Goal: Book appointment/travel/reservation

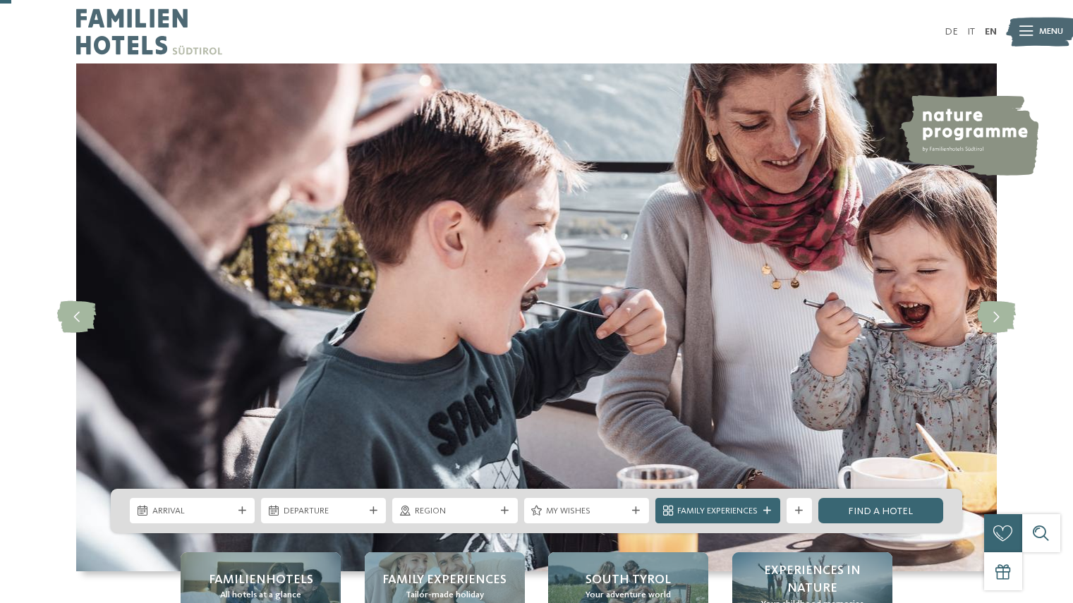
scroll to position [56, 0]
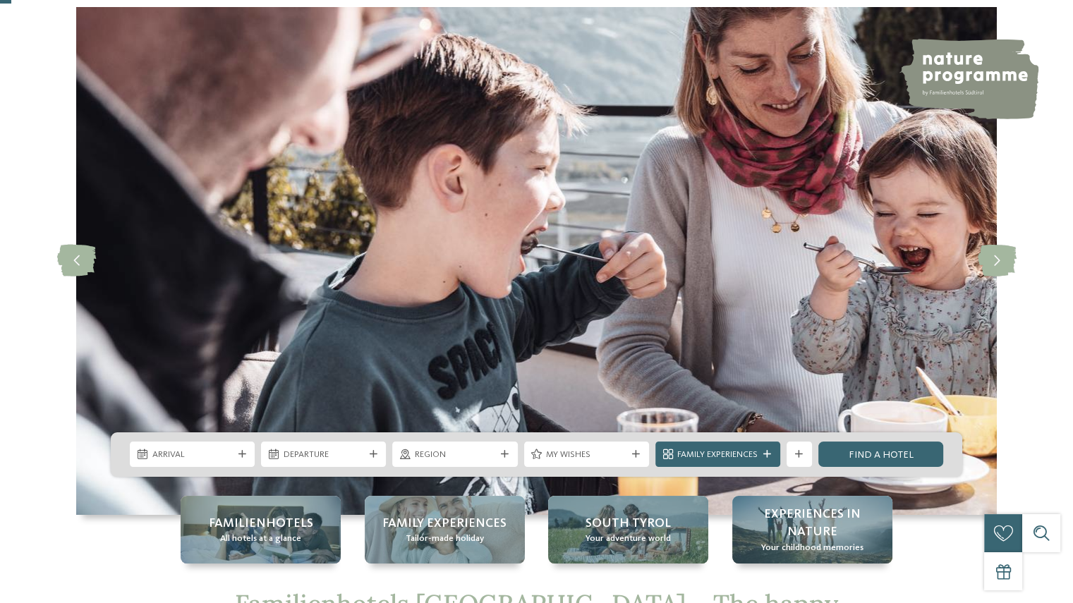
click at [220, 456] on span "Arrival" at bounding box center [192, 455] width 80 height 13
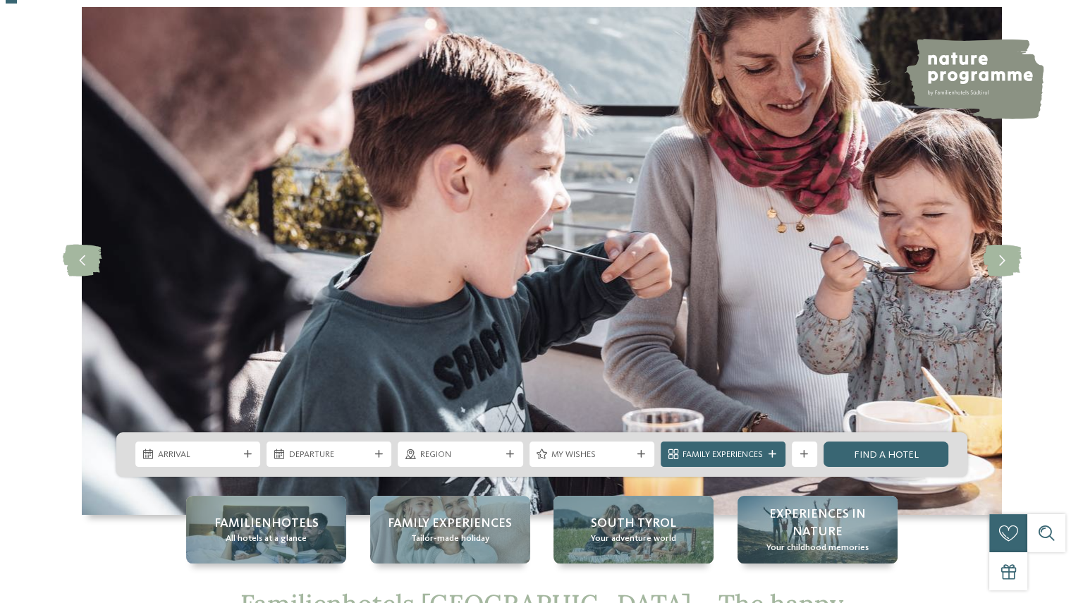
scroll to position [0, 0]
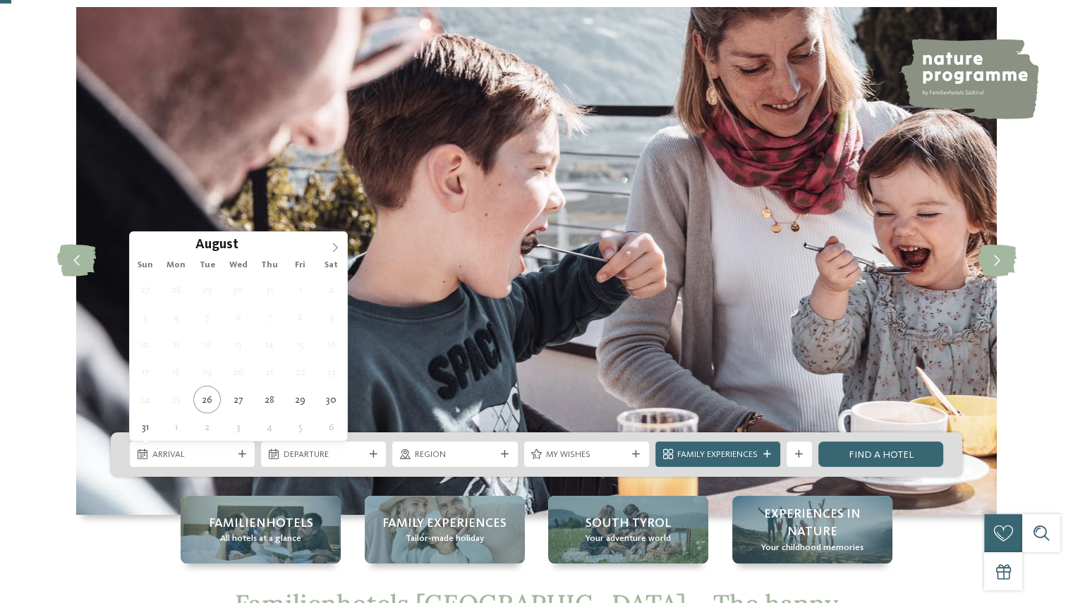
click at [336, 243] on icon at bounding box center [335, 248] width 10 height 10
type div "[DATE]"
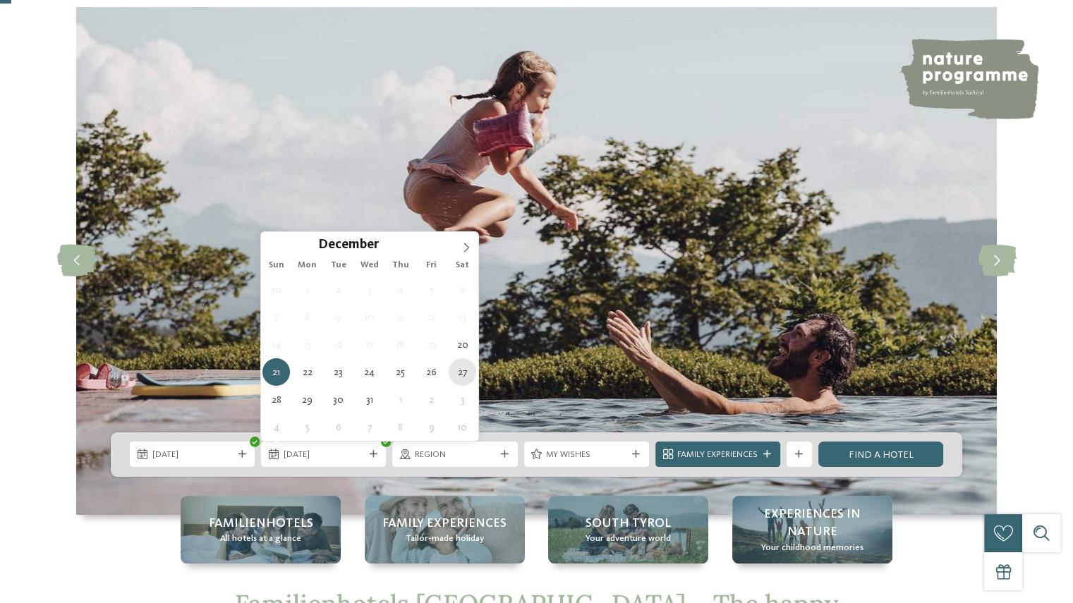
type div "[DATE]"
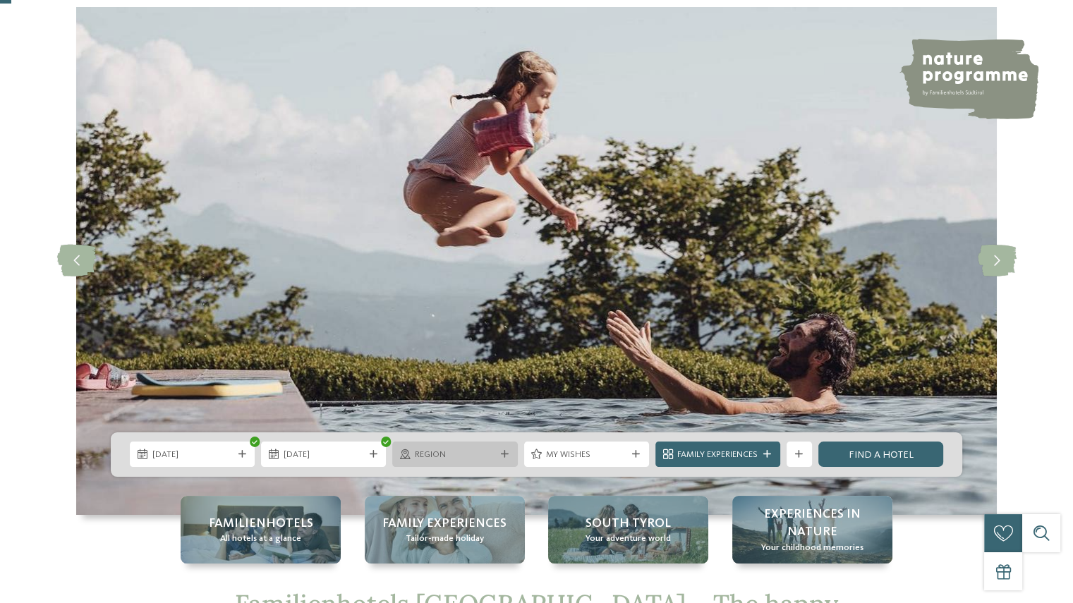
click at [502, 442] on div "Region" at bounding box center [454, 454] width 125 height 25
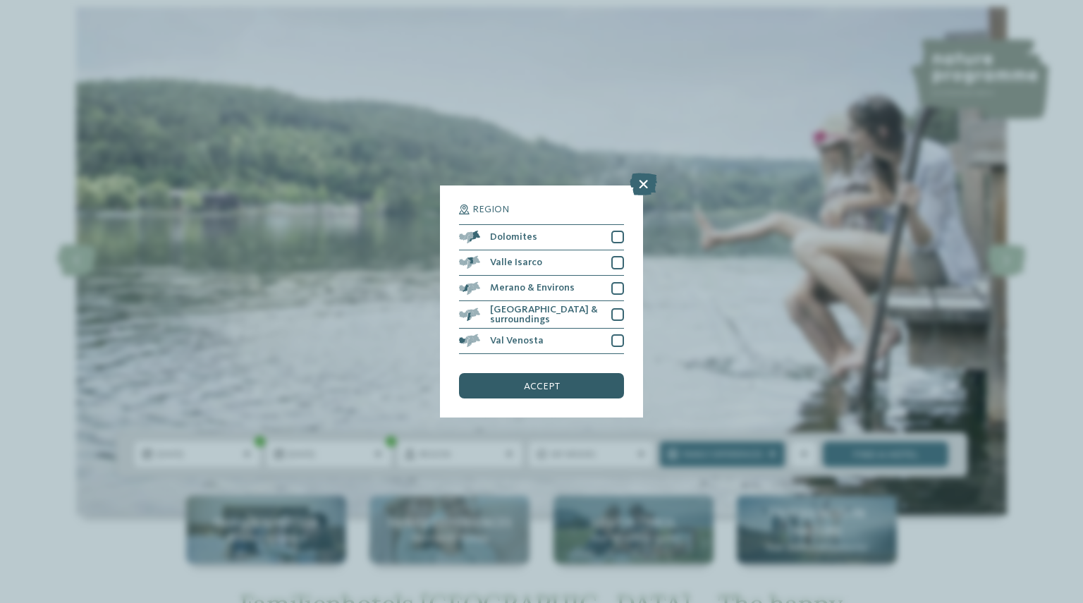
click at [503, 389] on div "accept" at bounding box center [541, 385] width 165 height 25
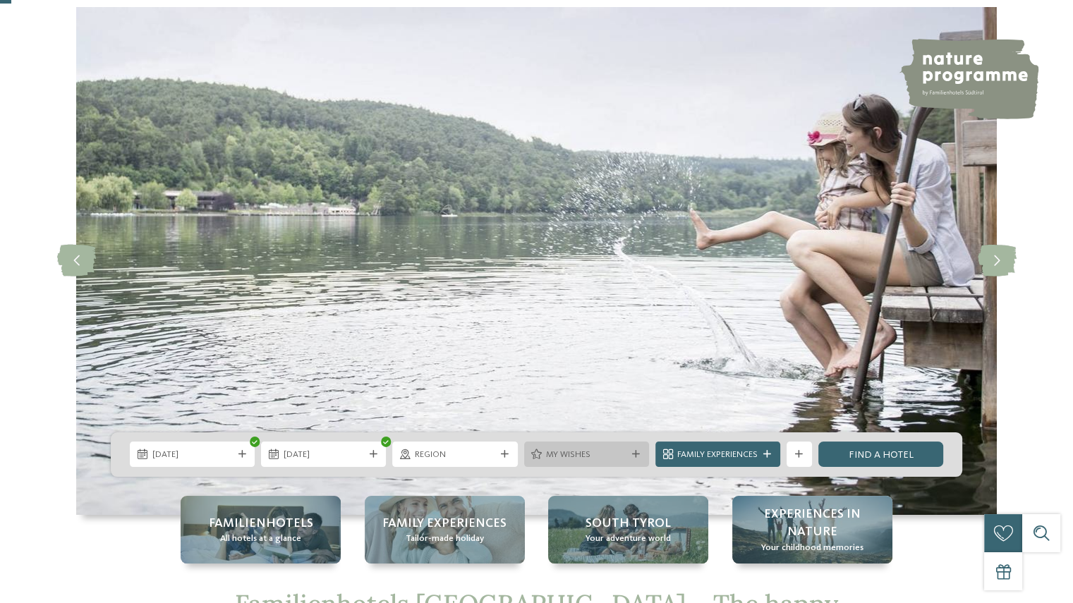
click at [615, 454] on span "My wishes" at bounding box center [586, 455] width 80 height 13
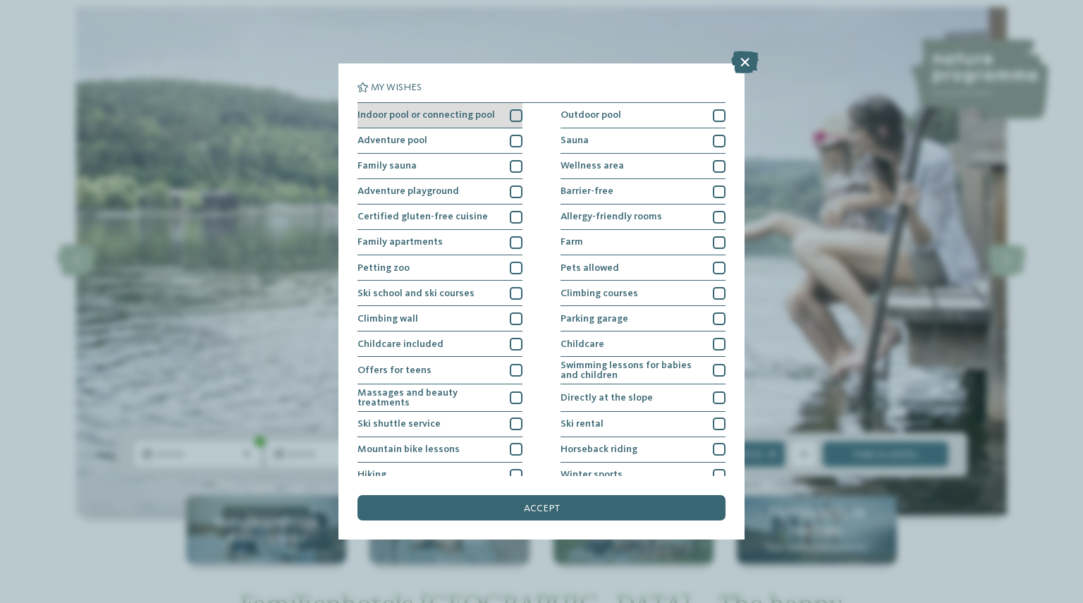
click at [513, 118] on div at bounding box center [516, 115] width 13 height 13
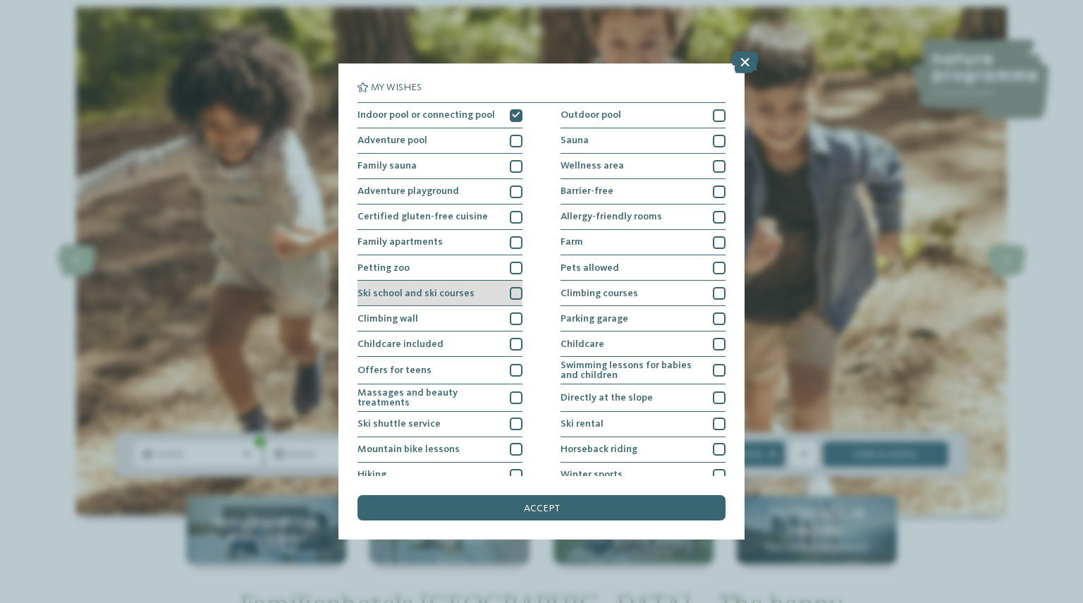
click at [518, 292] on div at bounding box center [516, 293] width 13 height 13
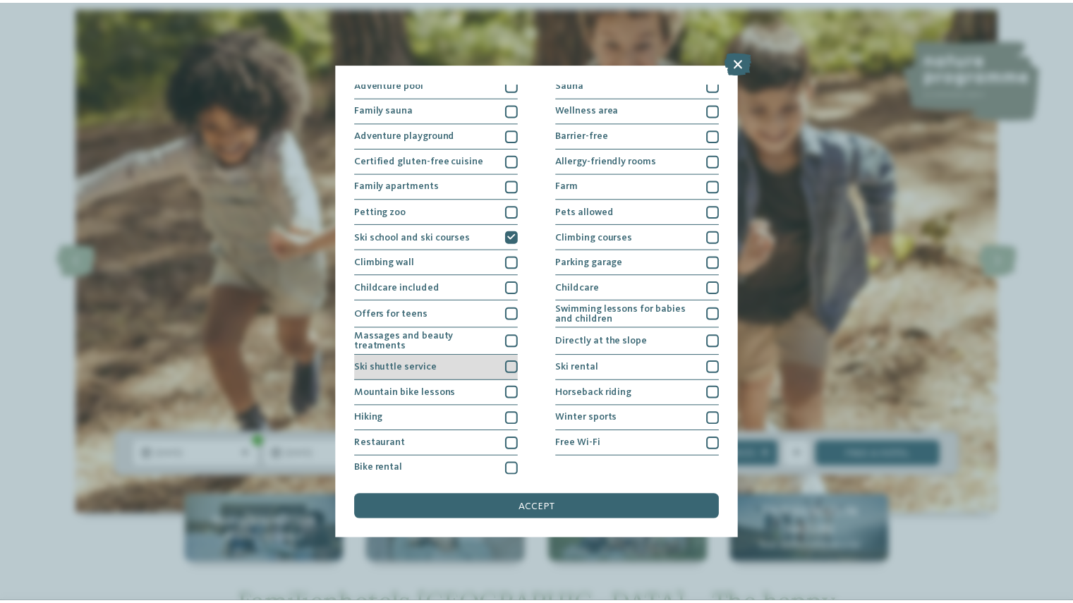
scroll to position [62, 0]
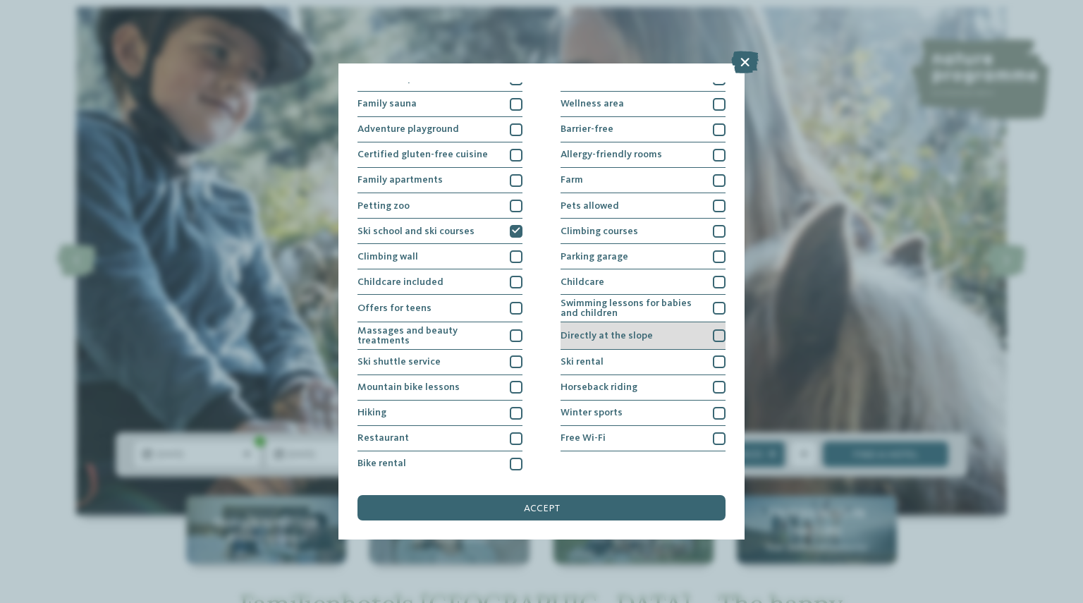
click at [713, 334] on div at bounding box center [719, 335] width 13 height 13
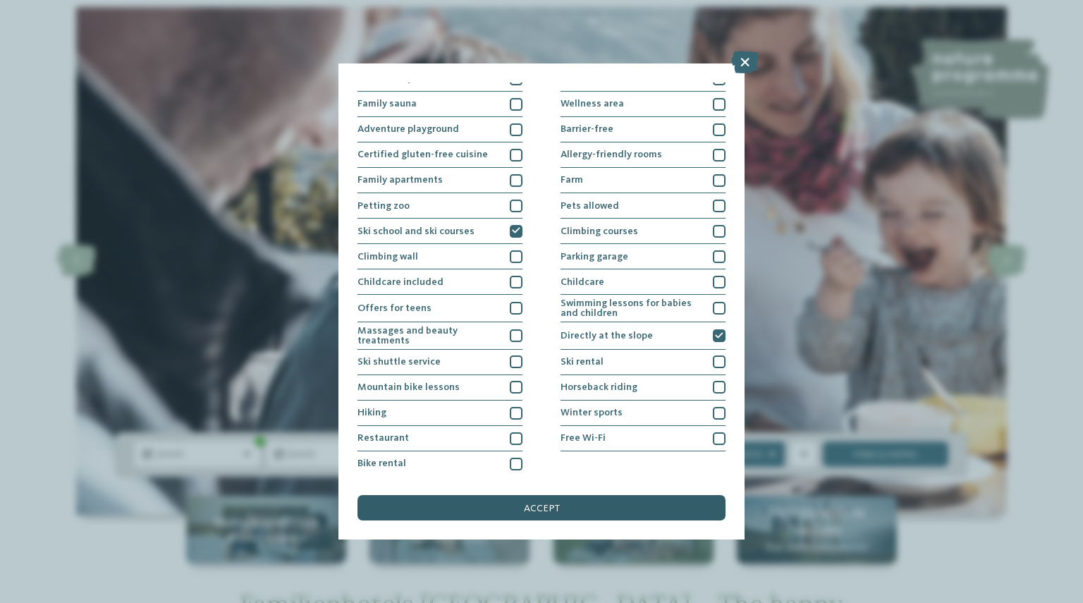
click at [553, 509] on span "accept" at bounding box center [542, 509] width 36 height 10
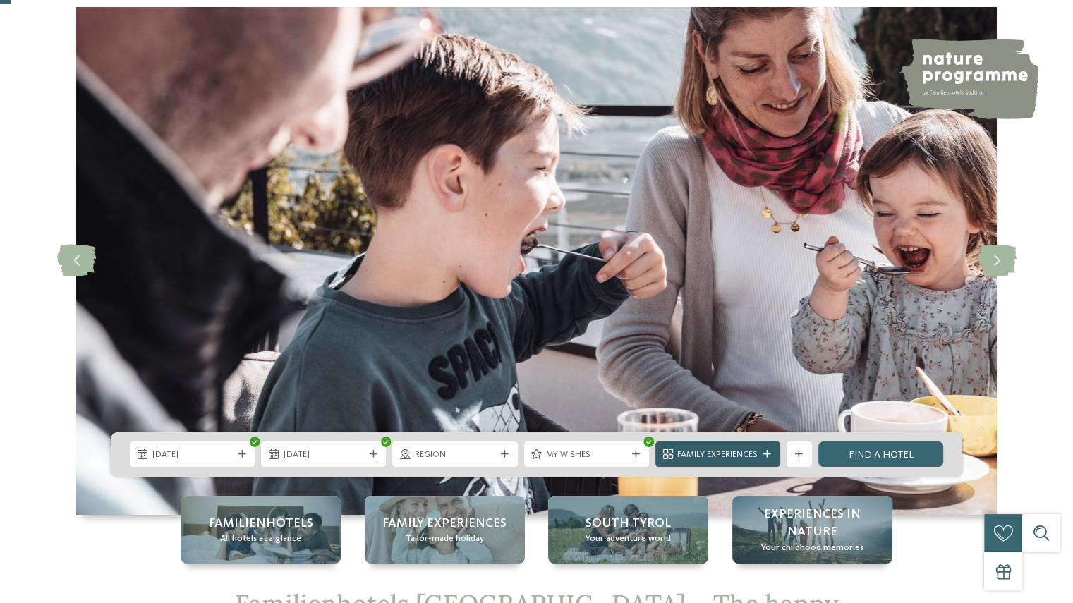
click at [754, 451] on span "Family Experiences" at bounding box center [717, 455] width 80 height 13
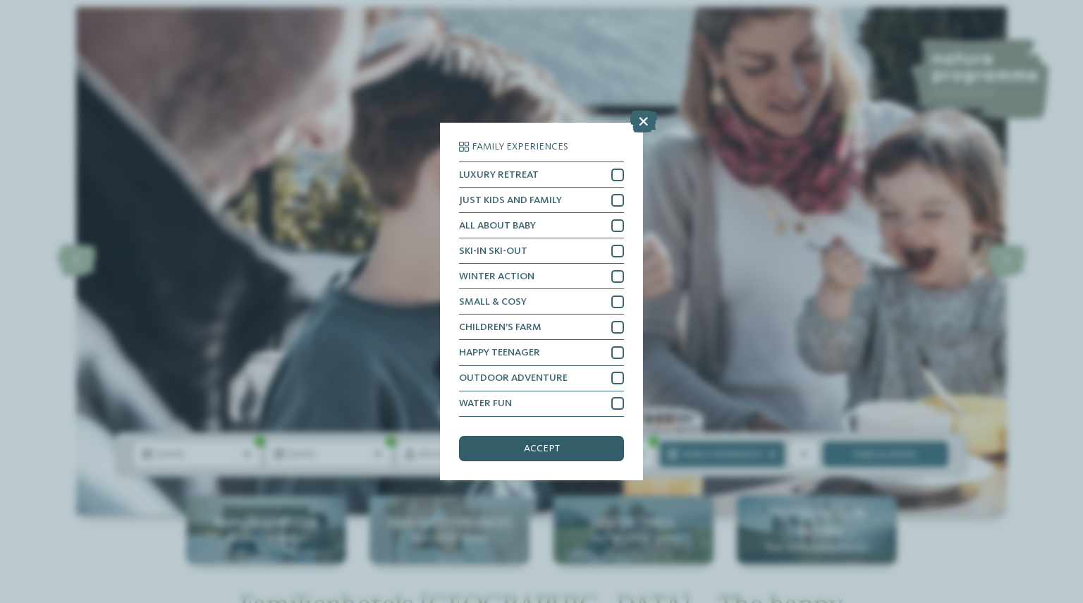
click at [598, 447] on div "accept" at bounding box center [541, 448] width 165 height 25
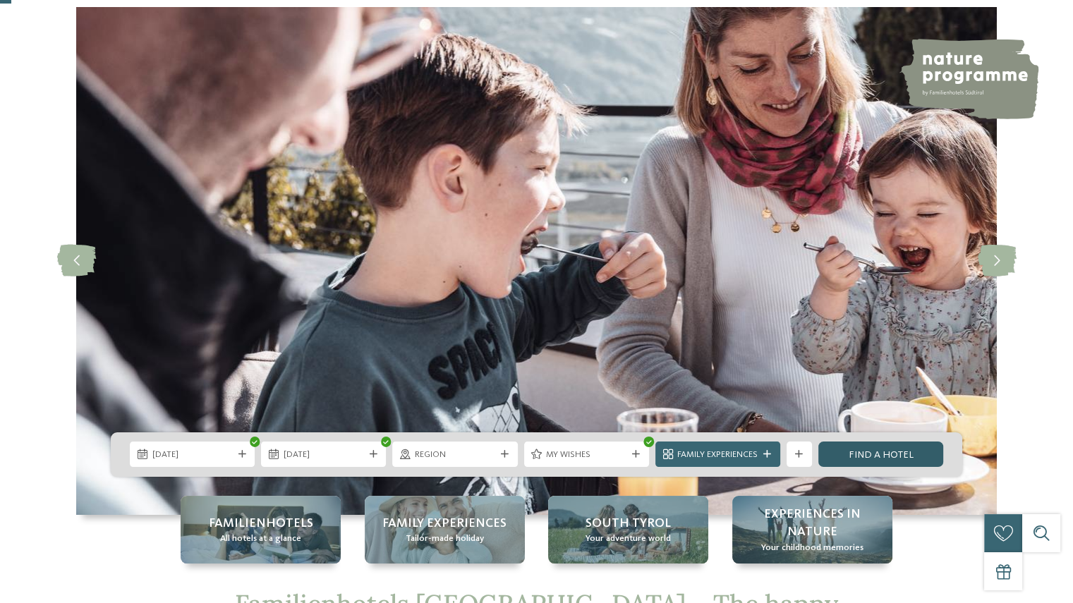
click at [907, 458] on link "Find a hotel" at bounding box center [880, 454] width 125 height 25
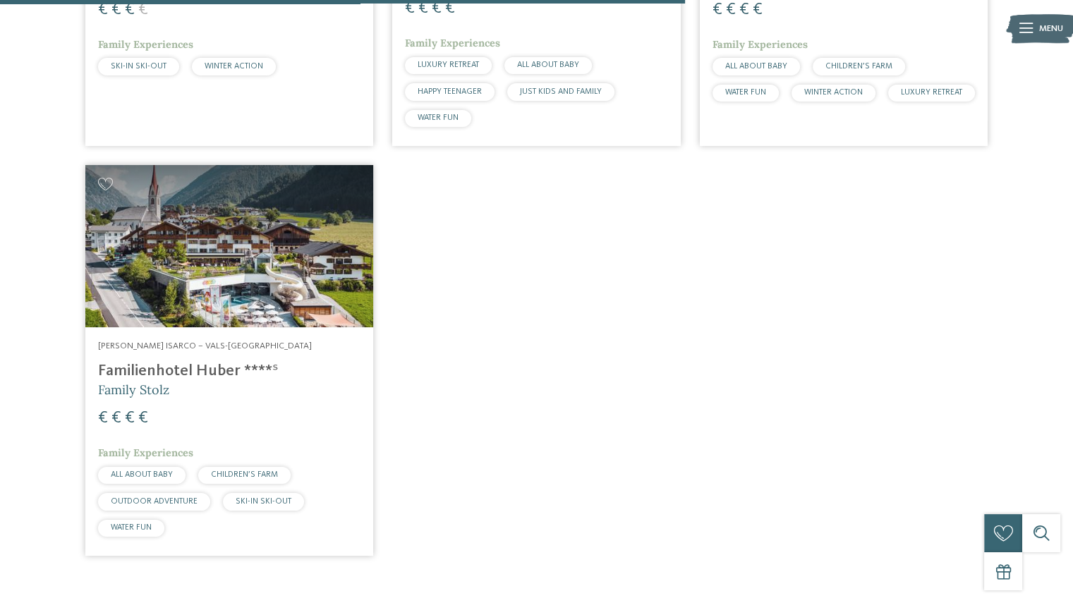
scroll to position [1196, 0]
